Goal: Navigation & Orientation: Find specific page/section

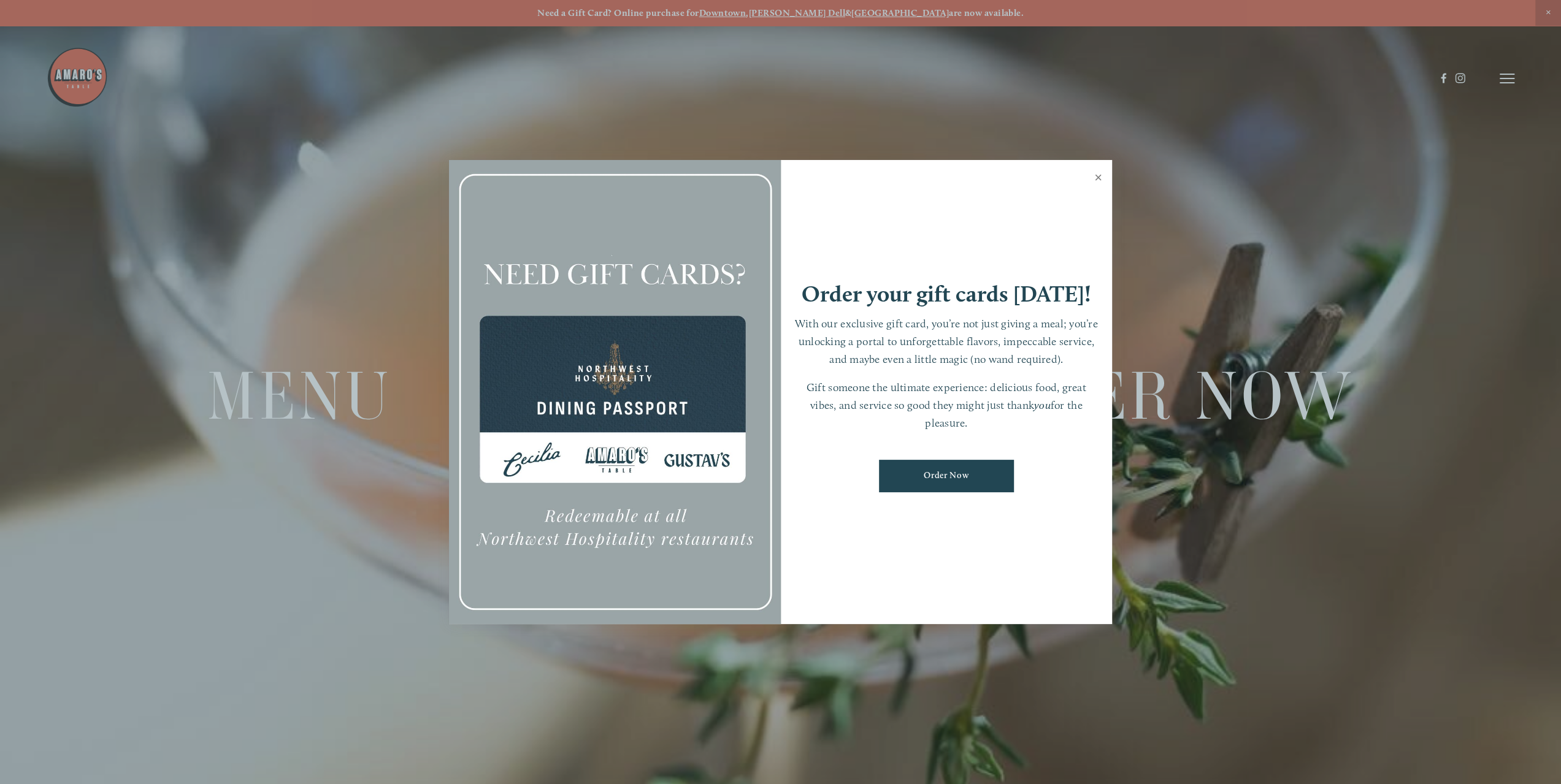
click at [1097, 179] on link "Close" at bounding box center [1098, 179] width 24 height 34
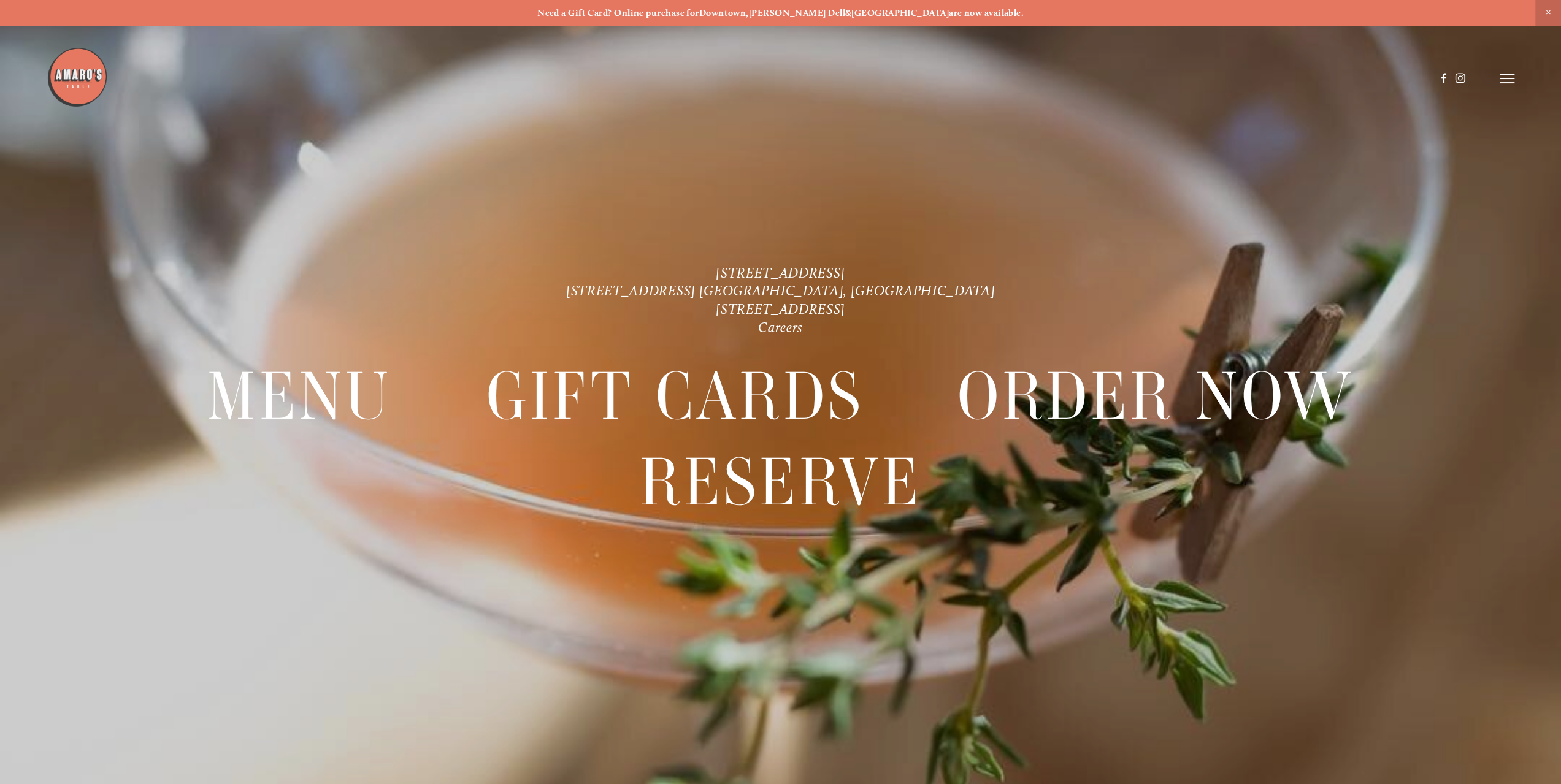
click at [1548, 14] on span "Close Announcement" at bounding box center [1548, 12] width 25 height 25
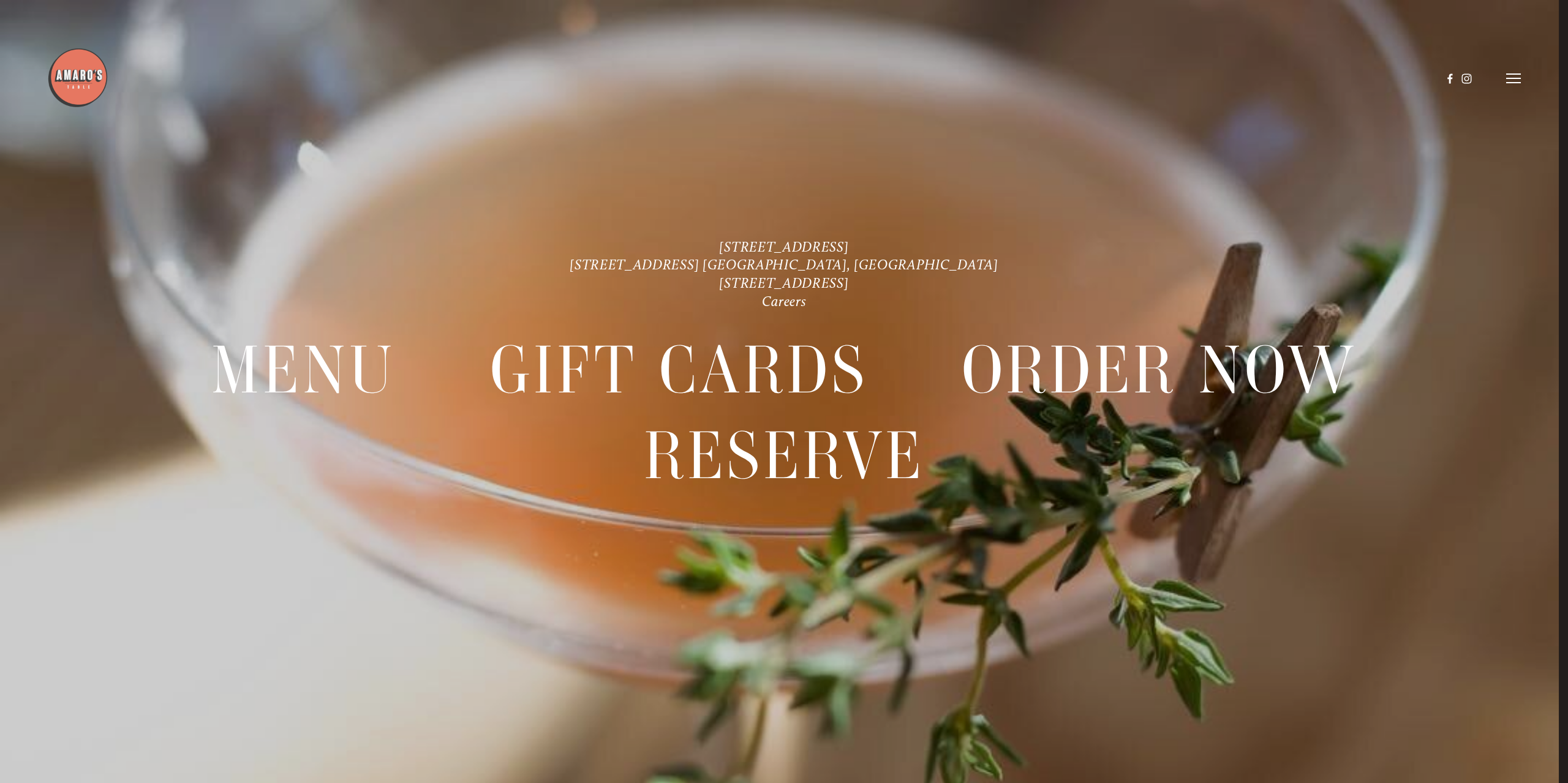
click at [1519, 73] on icon at bounding box center [1514, 78] width 15 height 11
click at [1331, 73] on span "Visit" at bounding box center [1329, 78] width 21 height 12
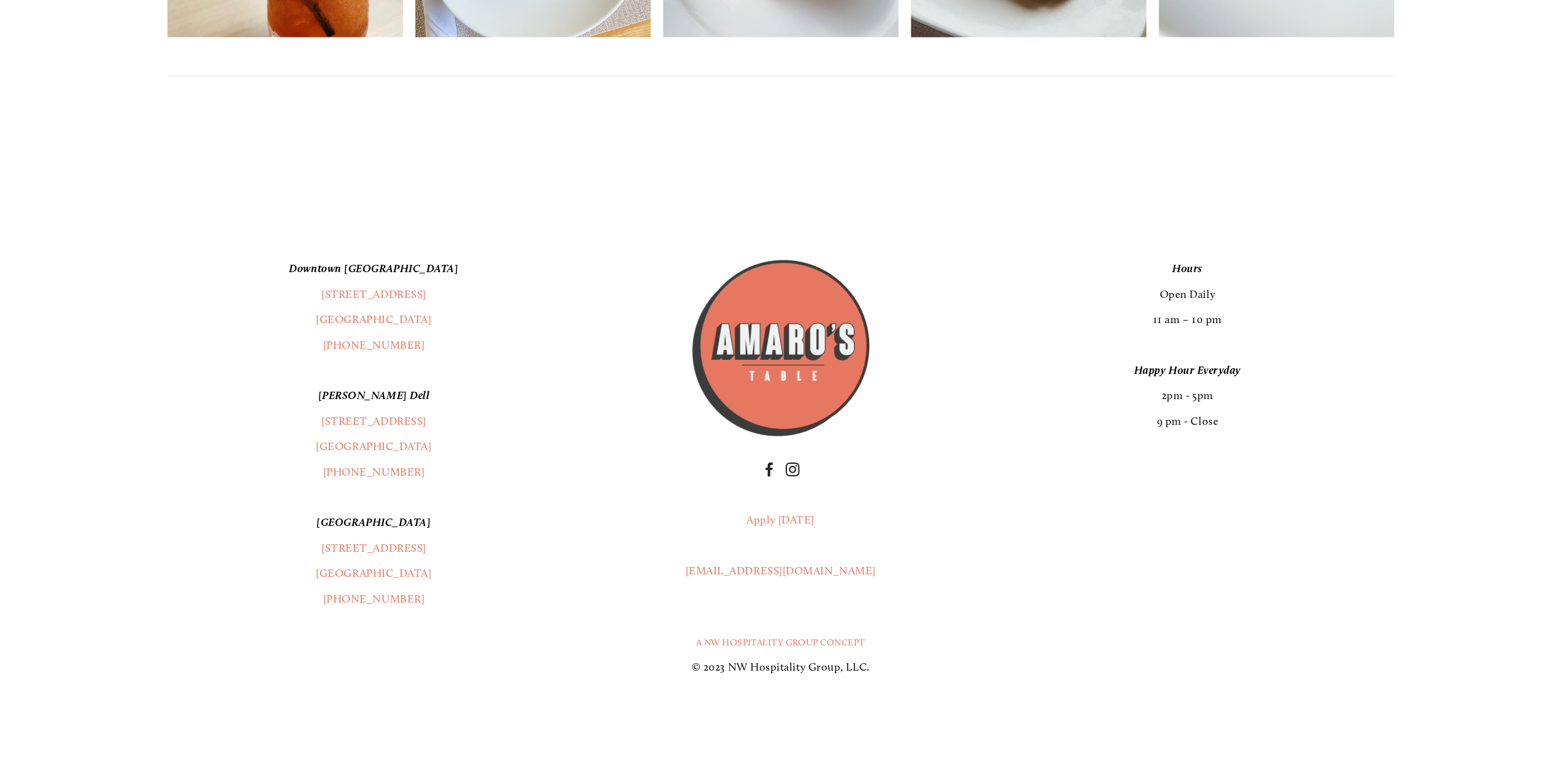
scroll to position [3634, 0]
click at [758, 643] on link "A NW Hospitality Group Concept" at bounding box center [781, 642] width 169 height 11
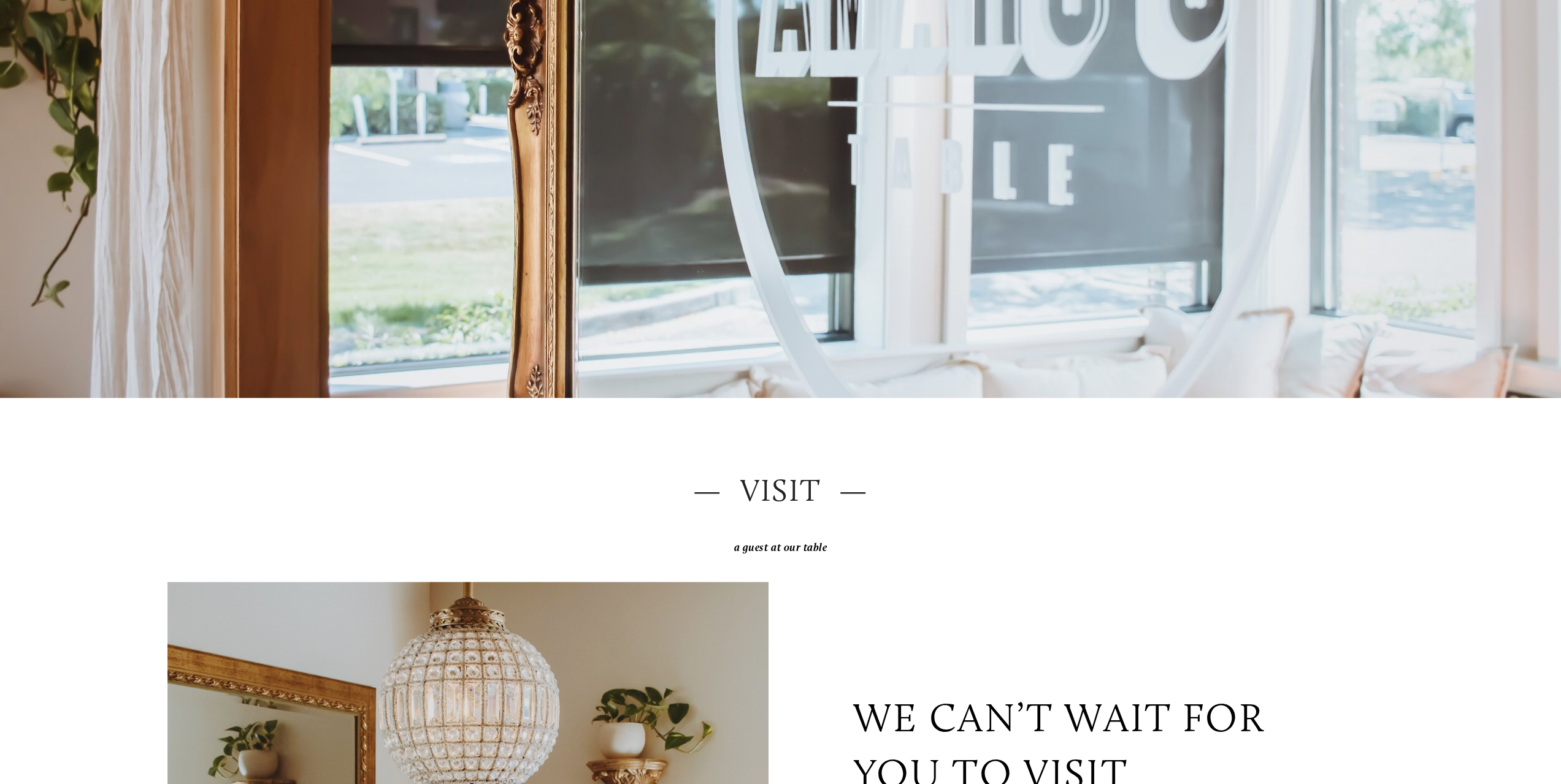
scroll to position [0, 0]
